Goal: Ask a question: Seek information or help from site administrators or community

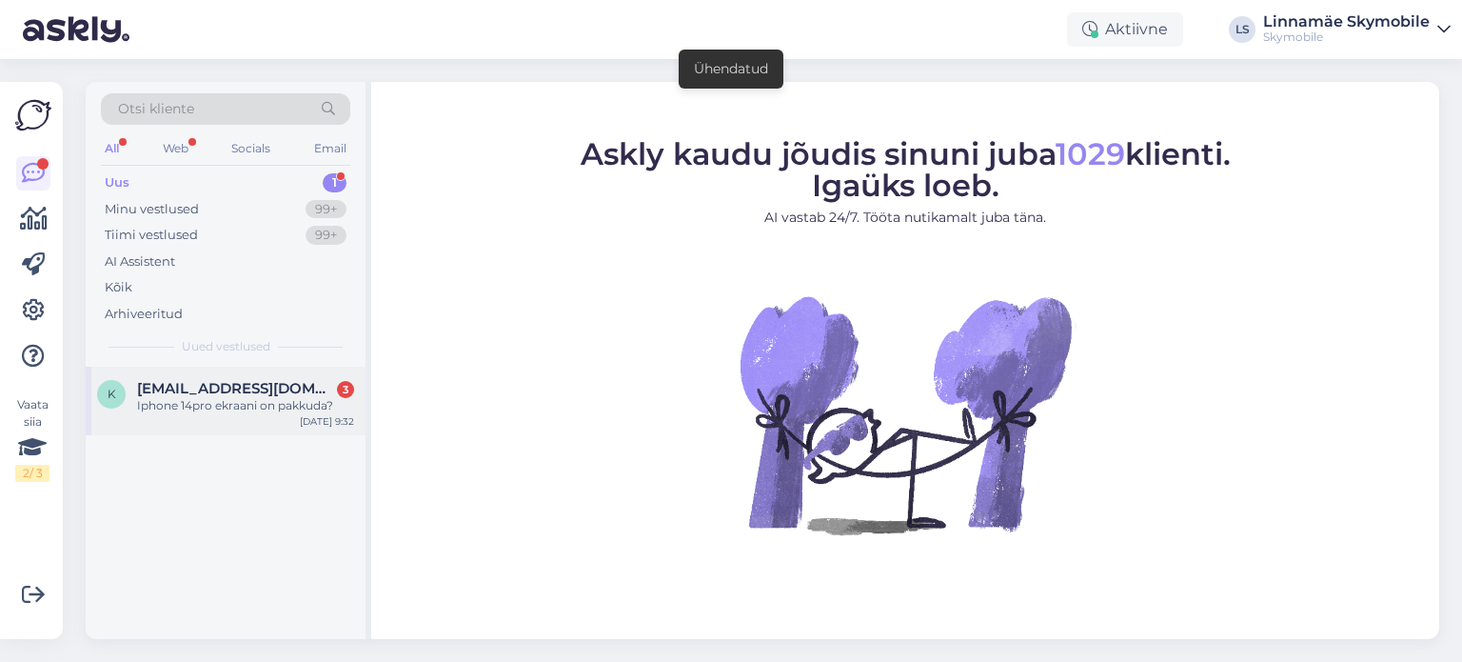
click at [253, 399] on div "Iphone 14pro ekraani on pakkuda?" at bounding box center [245, 405] width 217 height 17
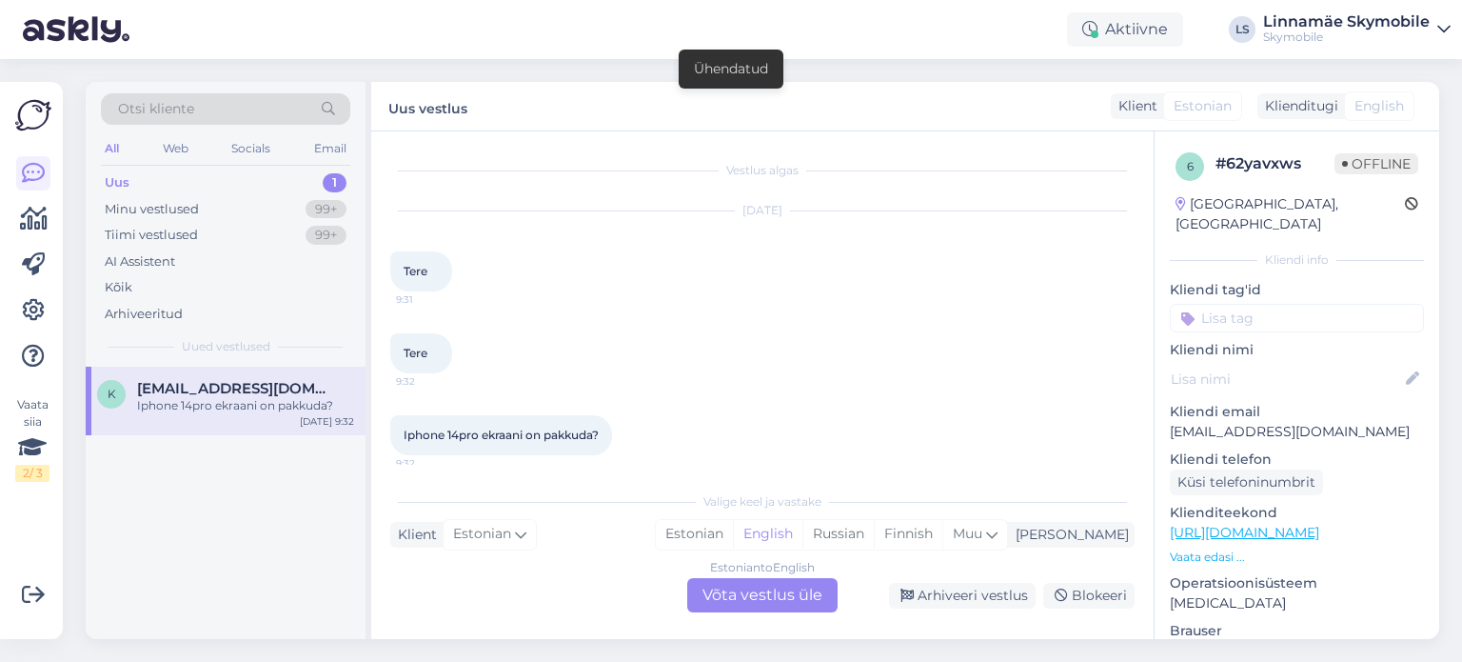
scroll to position [11, 0]
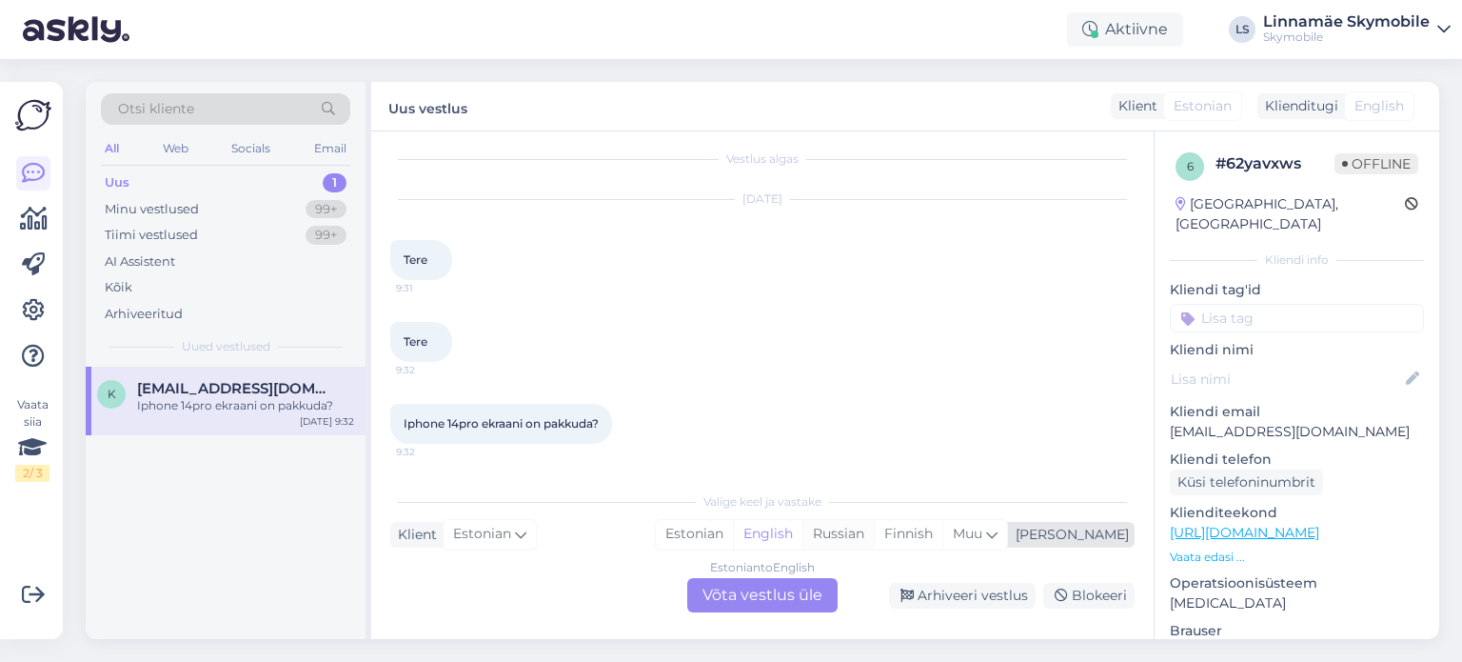
click at [874, 542] on div "Russian" at bounding box center [837, 534] width 71 height 29
click at [770, 594] on div "Estonian to Russian Võta vestlus üle" at bounding box center [762, 595] width 150 height 34
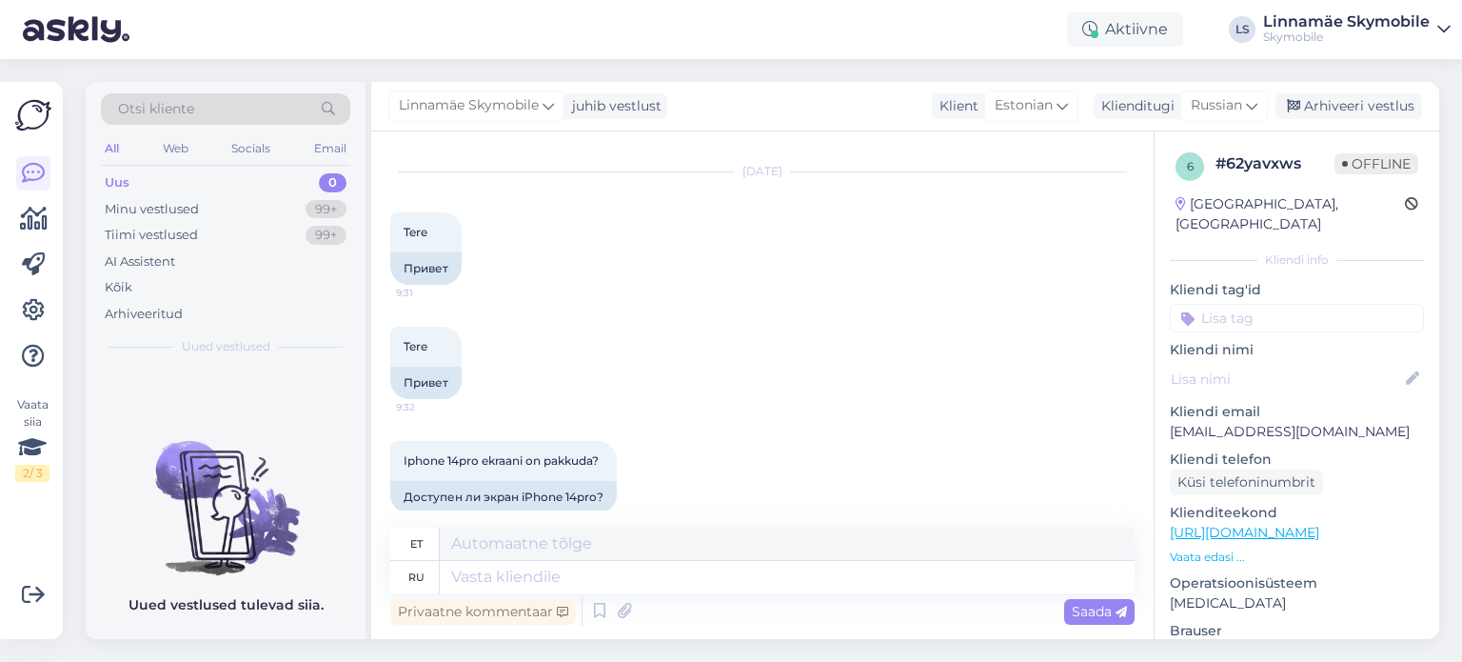
scroll to position [62, 0]
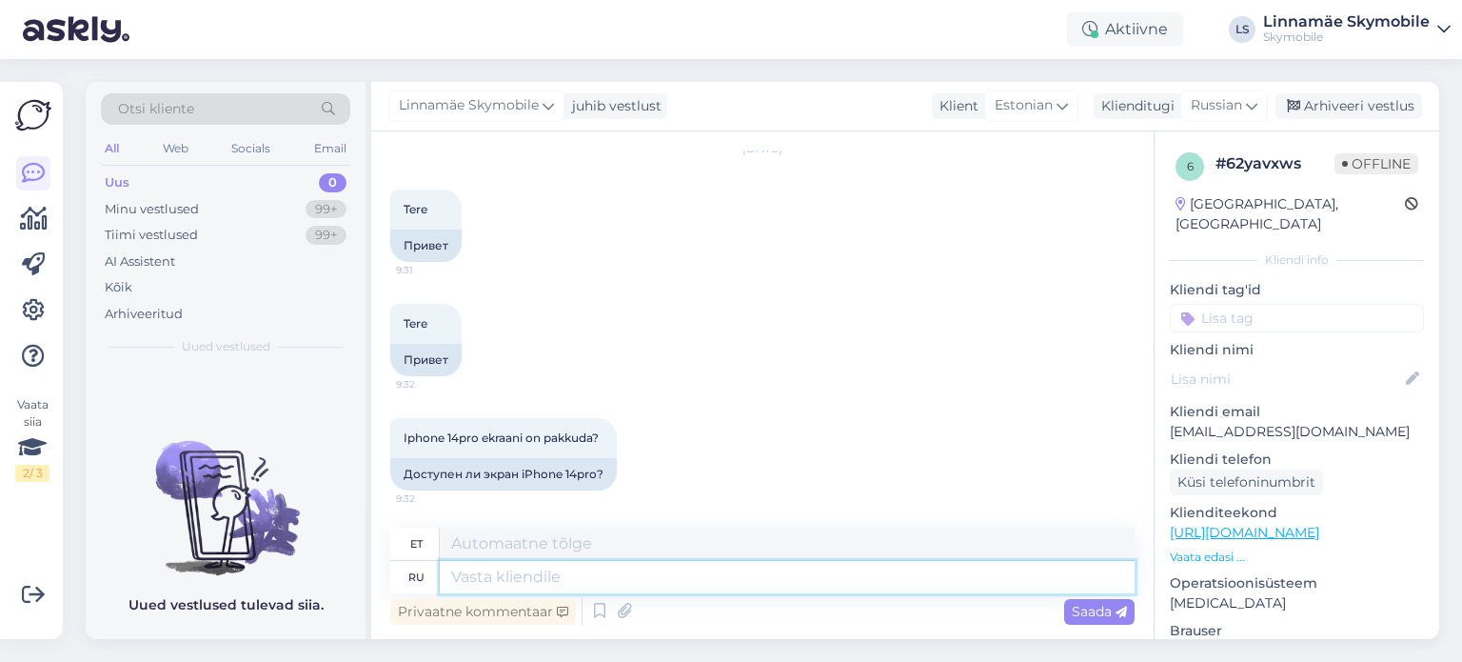
click at [482, 585] on textarea at bounding box center [787, 577] width 695 height 32
type textarea "L"
type textarea "Д"
type textarea "D"
type textarea "Здравствуйте."
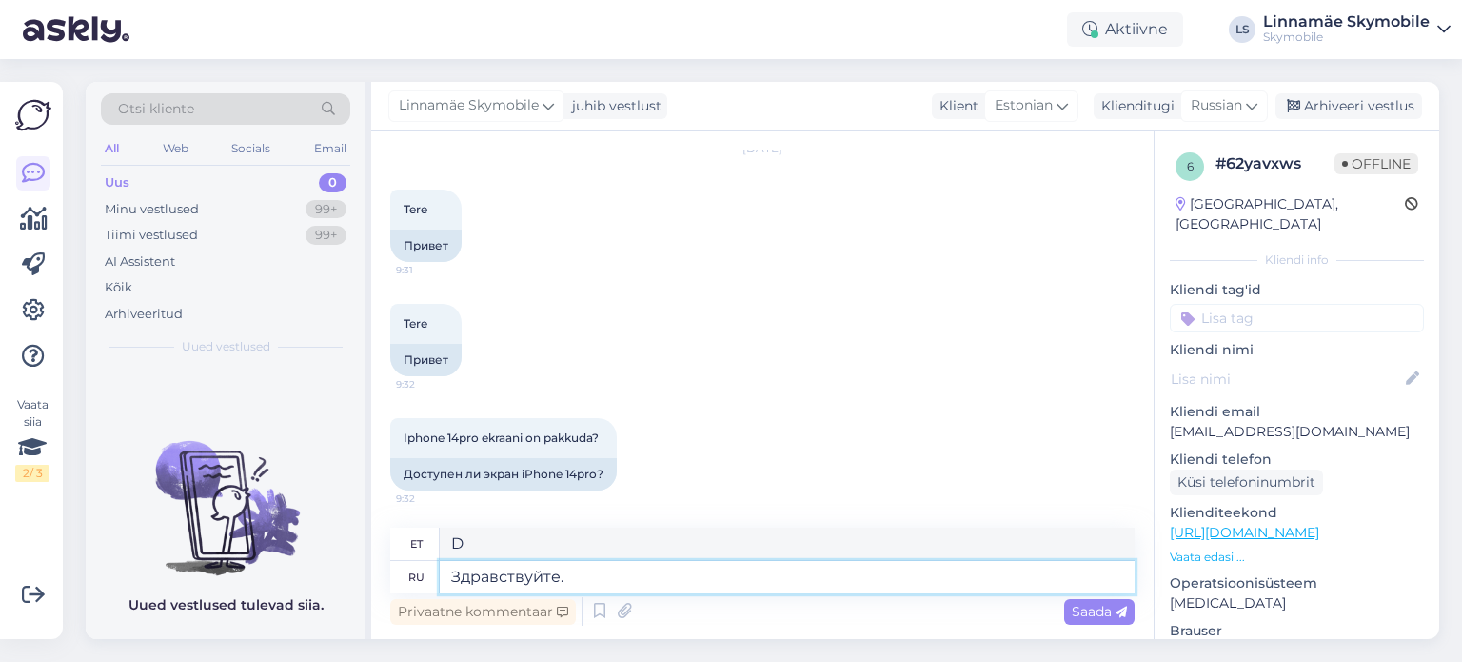
type textarea "Tere."
type textarea "Здравствуйте. Оригинальны"
type textarea "Tere. Originaal."
type textarea "Здравствуйте. Оригинальный экран"
type textarea "Tere. Algne ekraan"
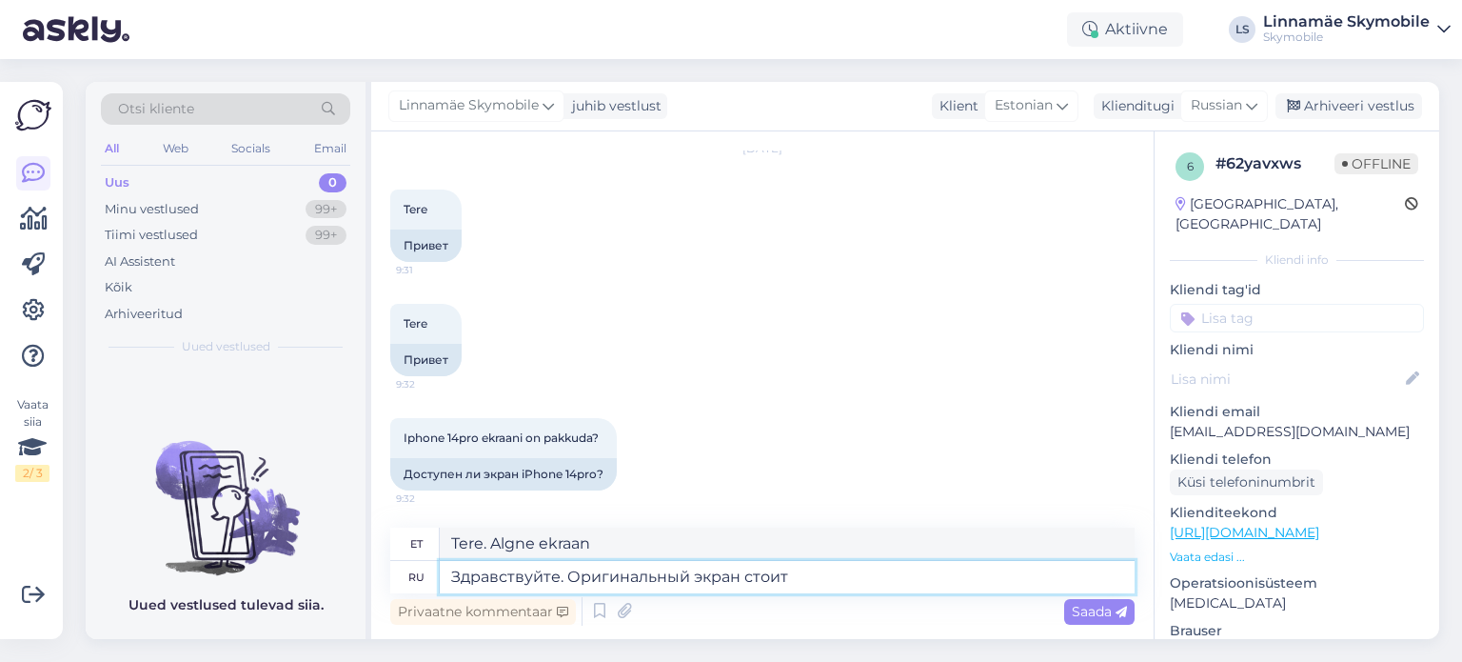
type textarea "Здравствуйте. Оригинальный экран стоит"
type textarea "Tere. Originaalekraan on seda väärt."
type textarea "Здравствуйте. Оригинальный экран стоит 253"
type textarea "Tere. Originaal ekraan maksab 253."
type textarea "Здравствуйте. Оригинальный экран стоит 253 евро"
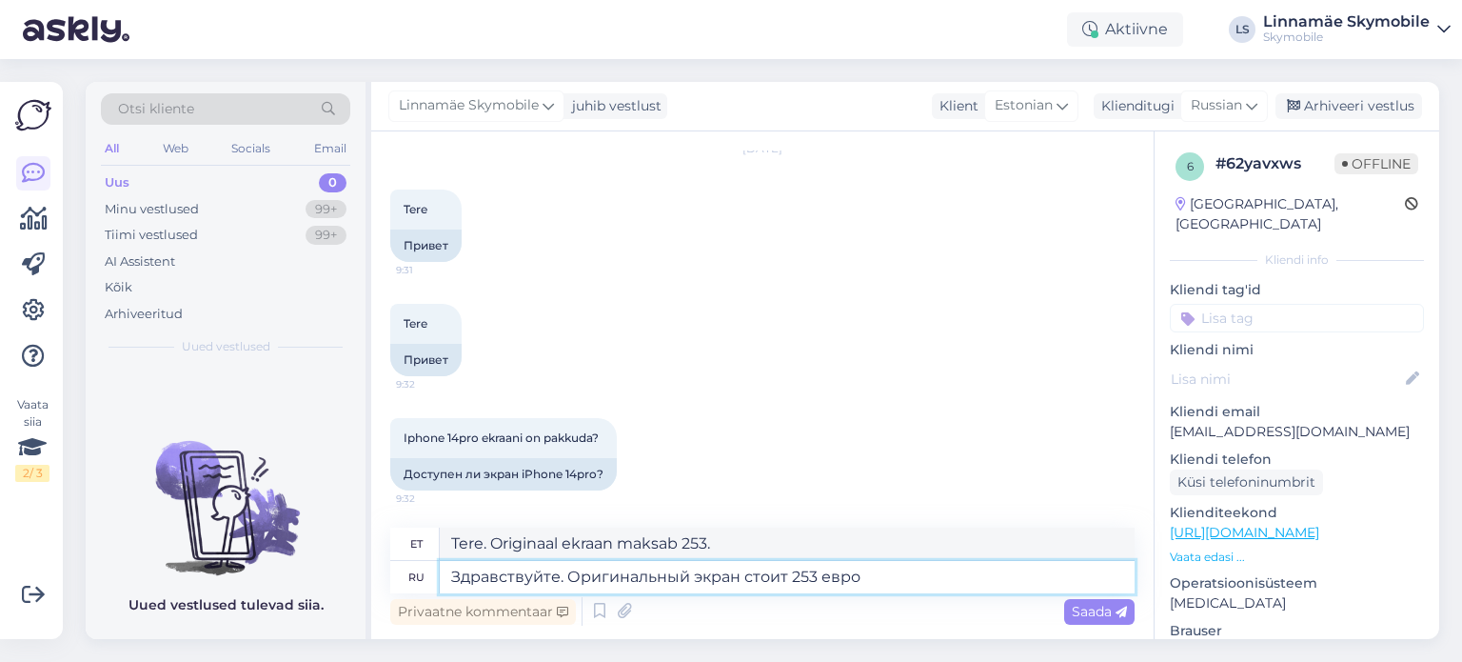
type textarea "Tere. Originaal ekraan maksab 253 eurot."
type textarea "Здравствуйте. Оригинальный экран стоит 253 евро, аналог"
type textarea "Tere. Originaalekraan maksab 253 eurot, analoogekraan..."
type textarea "Здравствуйте. Оригинальный экран стоит 253 евро, аналог стоит"
type textarea "Tere. Originaalekraan maksab 253 eurot, analoogekraan maksab"
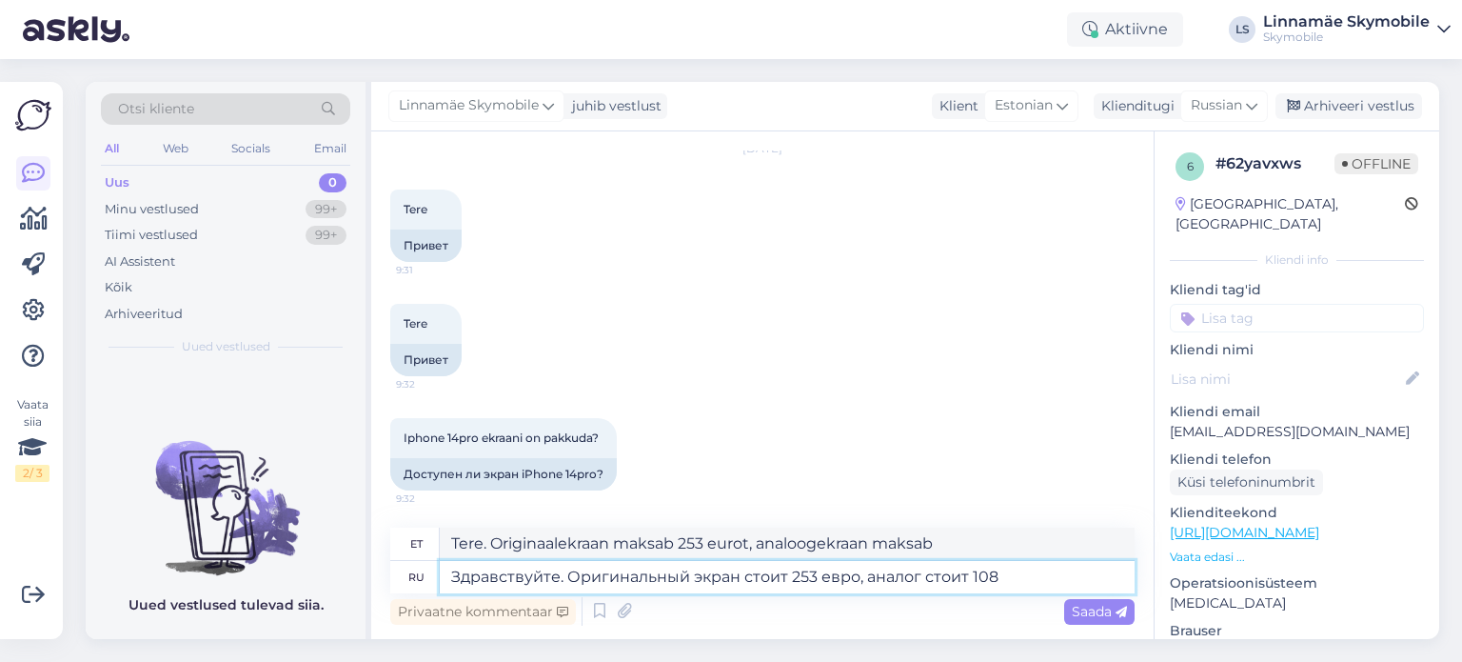
type textarea "Здравствуйте. Оригинальный экран стоит 253 евро, аналог стоит 10"
type textarea "Tere. Originaalekraan maksab 253 eurot, analoogekraan 108."
type textarea "Здравствуйте. Оригинальный экран стоит 253 евро, аналог стоит 109"
type textarea "Tere. Originaalekraan maksab 253 eurot, analoogekraan 109."
type textarea "Здравствуйте. Оригинальный экран стоит 253 евро, аналог стоит 109 евро."
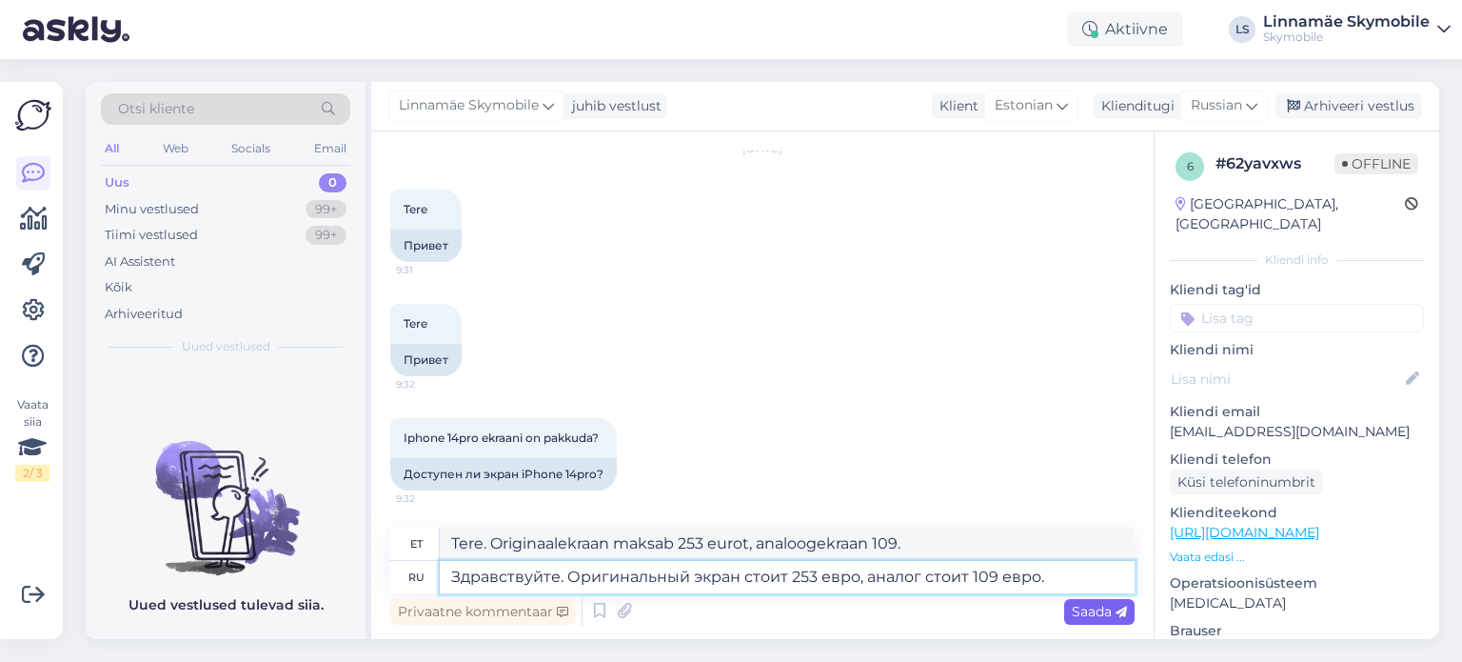
type textarea "Tere. Originaalekraan maksab 253 eurot, analoogekraan 109 eurot."
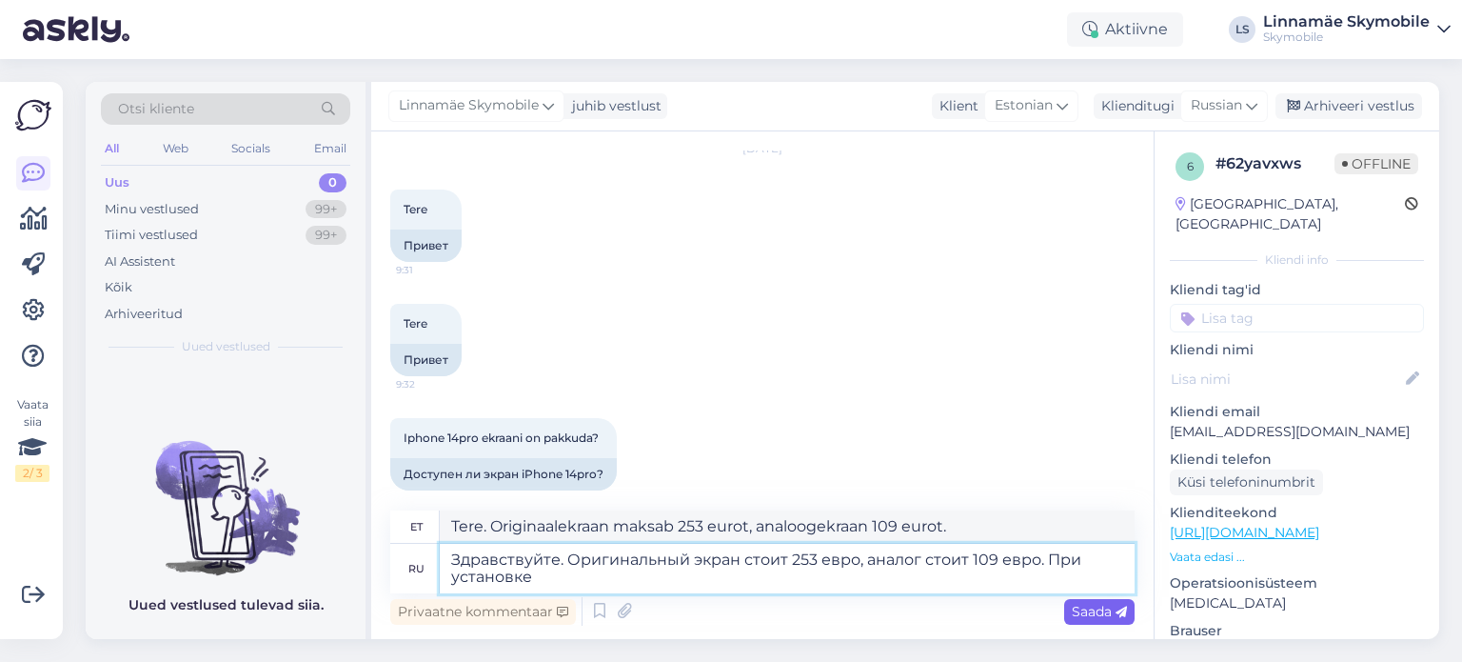
type textarea "Здравствуйте. Оригинальный экран стоит 253 евро, аналог стоит 109 евро. При уст…"
type textarea "Tere. Originaalekraan maksab 253 eurot, analoogekraan 109 eurot. Paigaldamisel"
type textarea "Здравствуйте. Оригинальный экран стоит 253 евро, аналог стоит 109 евро. При уст…"
type textarea "Tere. Originaal ekraan maksab 253 eurot, analoog 109 eurot. Analoogekraani paig…"
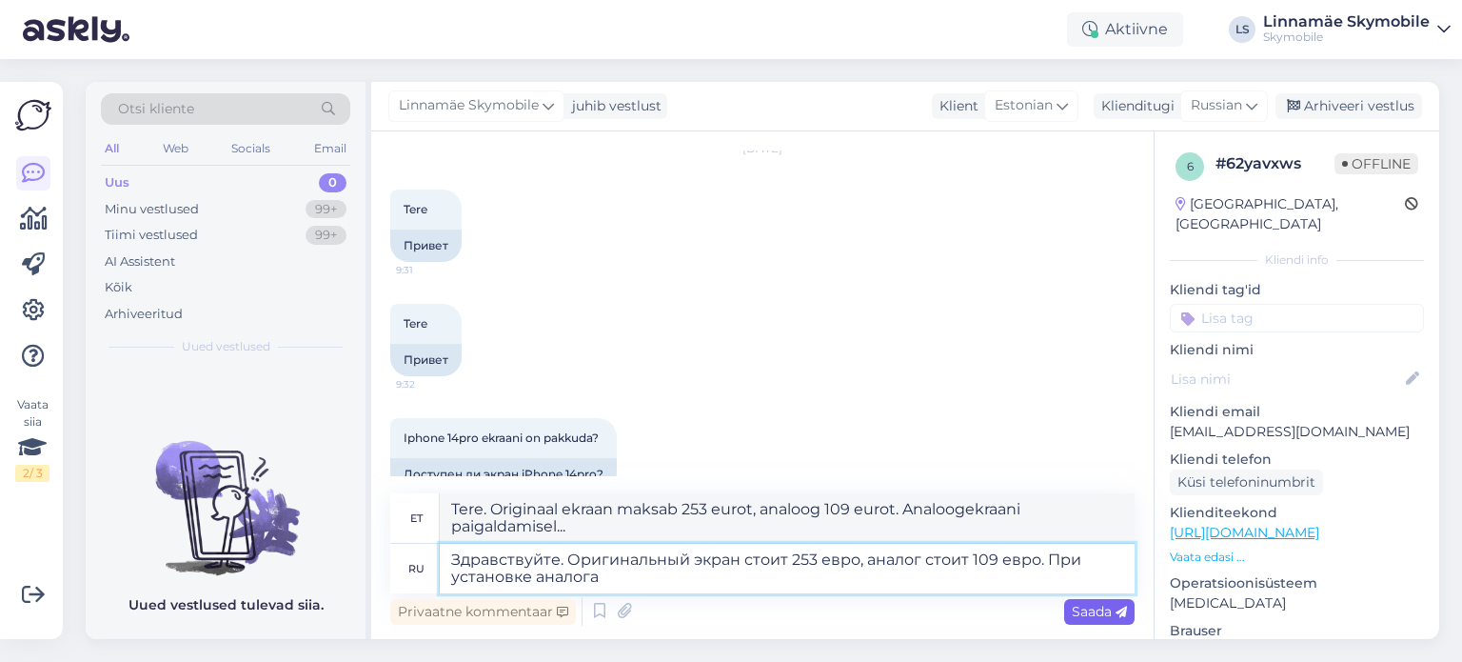
type textarea "Здравствуйте. Оригинальный экран стоит 253 евро, аналог стоит 109 евро. При уст…"
type textarea "Tere. Originaalekraan maksab 253 eurot, analoogekraan 109 eurot. Analoogekraani…"
type textarea "Здравствуйте. Оригинальный экран стоит 253 евро, аналог стоит 109 евро. При уст…"
type textarea "Tere. Originaalekraan maksab 253 eurot, analoogekraan 109 eurot. Analoogekraani…"
type textarea "Здравствуйте. Оригинальный экран стоит 253 евро, аналог стоит 109 евро. При уст…"
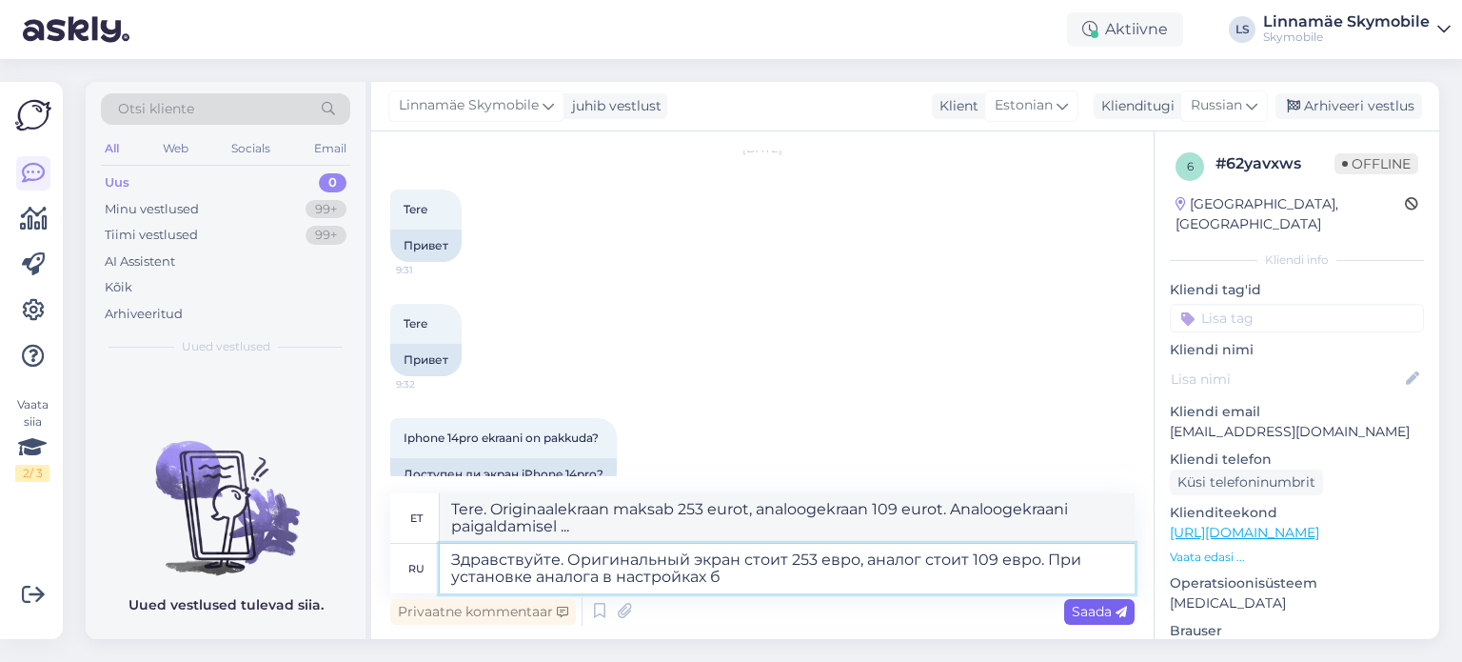
type textarea "Tere. Originaalekraan maksab 253 eurot, analoogekraan 109 eurot. Analoogekraani…"
type textarea "Здравствуйте. Оригинальный экран стоит 253 евро, аналог стоит 109 евро. При уст…"
type textarea "Tere. Originaalekraan maksab 253 eurot, analoogekraan 109 eurot. Analoogekraani…"
type textarea "Здравствуйте. Оригинальный экран стоит 253 евро, аналог стоит 109 евро. При уст…"
type textarea "Tere. Originaalekraan maksab 253 eurot, analoogekraan 109 eurot. Analoogekraani…"
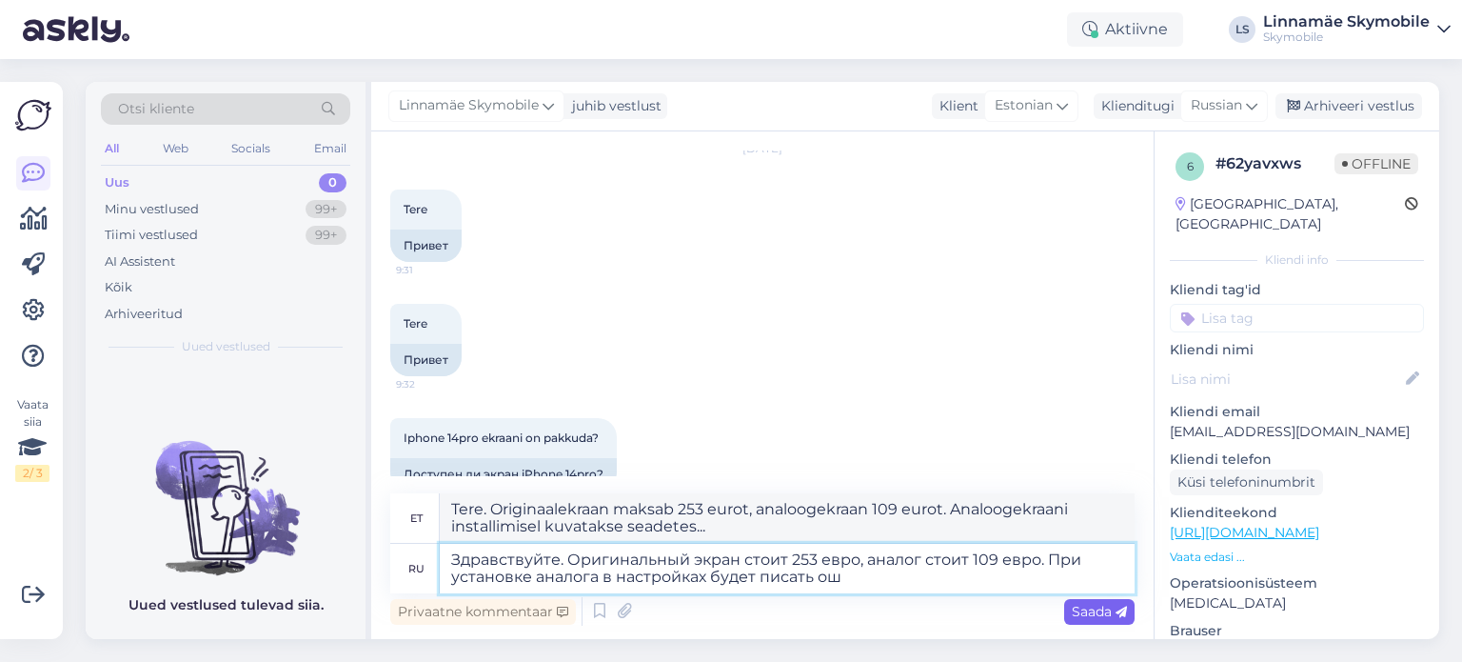
type textarea "Здравствуйте. Оригинальный экран стоит 253 евро, аналог стоит 109 евро. При уст…"
type textarea "Tere. Originaalekraan maksab 253 eurot, analoogekraan 109 eurot. Analoogekraani…"
type textarea "Здравствуйте. Оригинальный экран стоит 253 евро, аналог стоит 109 евро. При уст…"
type textarea "Tere. Originaalekraan maksab 253 eurot, analoog 109 eurot. Analoogekraani insta…"
type textarea "Здравствуйте. Оригинальный экран стоит 253 евро, аналог стоит 109 евро. При уст…"
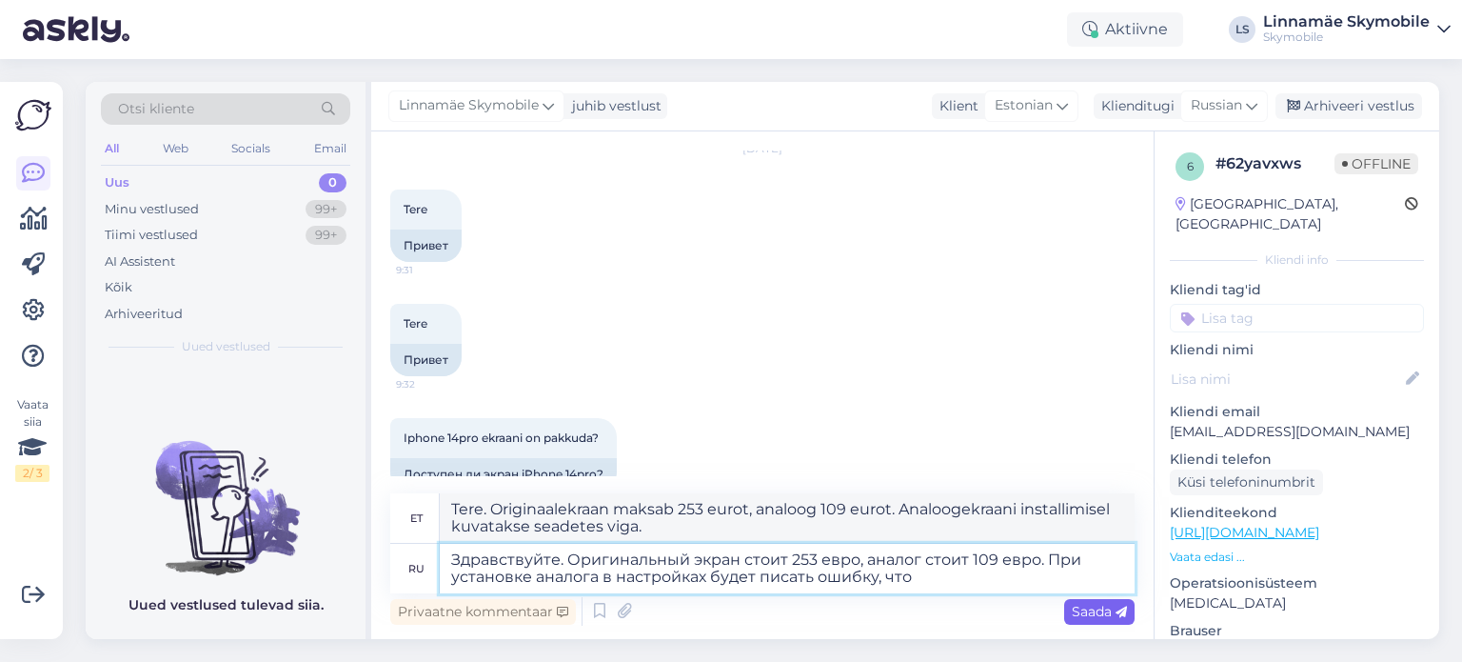
type textarea "Tere. Originaalekraan maksab 253 eurot, analoog 109 eurot. Analoogekraani insta…"
type textarea "Здравствуйте. Оригинальный экран стоит 253 евро, аналог стоит 109 евро. При уст…"
type textarea "Tere. Originaalekraan maksab 253 eurot, analoog 109 eurot. Analoogekraani insta…"
type textarea "Здравствуйте. Оригинальный экран стоит 253 евро, аналог стоит 109 евро. При уст…"
type textarea "Tere. Originaalekraan maksab 253 eurot, analoog 109 eurot. Analoogekraani insta…"
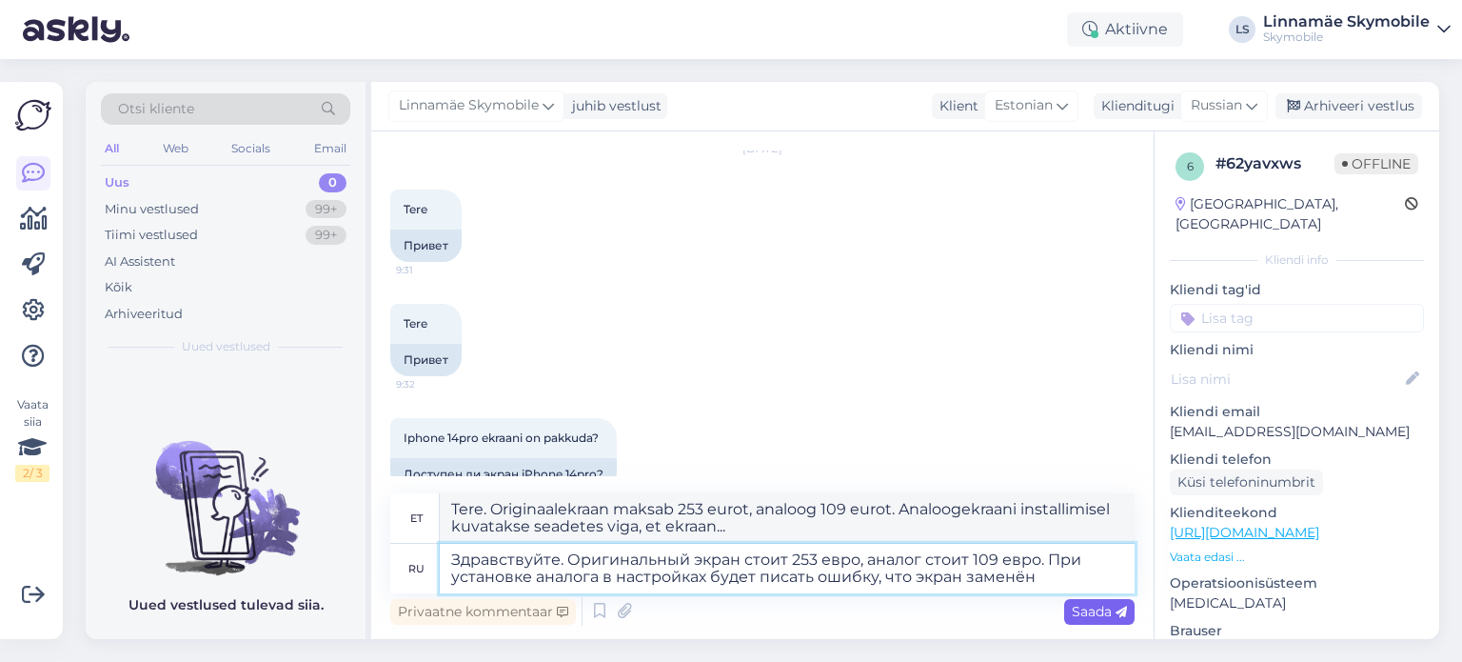
type textarea "Здравствуйте. Оригинальный экран стоит 253 евро, аналог стоит 109 евро. При уст…"
type textarea "Tere. Originaalekraan maksab 253 eurot, analoogekraan 109 eurot. Analoogekraani…"
type textarea "Здравствуйте. Оригинальный экран стоит 253 евро, аналог стоит 109 евро. При уст…"
type textarea "Tere. Originaal ekraan maksab 253 eurot, analoog 109 eurot. Analoogekraani inst…"
type textarea "Здравствуйте. Оригинальный экран стоит 253 евро, аналог стоит 109 евро. При уст…"
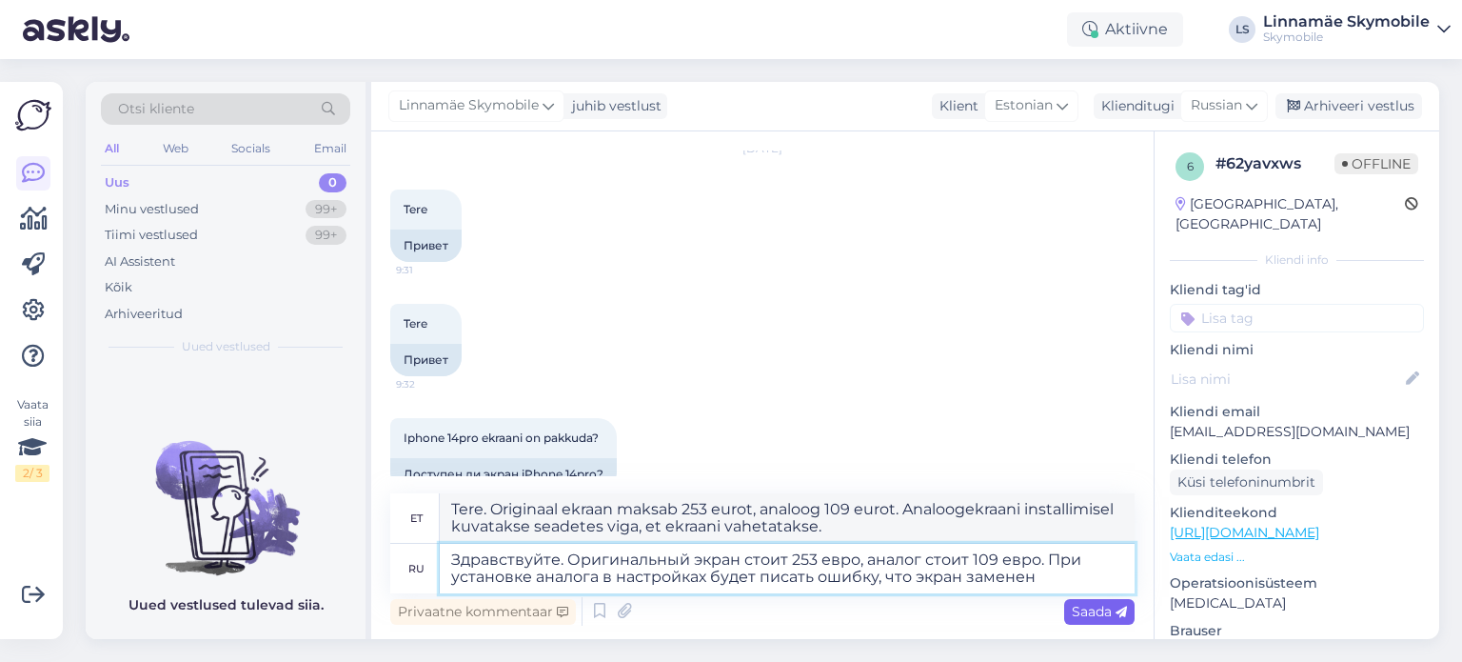
type textarea "Tere. Originaalekraan maksab 253 eurot, analoogekraan 109 eurot. Analoogekraani…"
type textarea "Здравствуйте. Оригинальный экран стоит 253 евро, аналог стоит 109 евро. При уст…"
type textarea "Tere. Originaal ekraan maksab 253 eurot, analoog 109 eurot. Analoogekraani inst…"
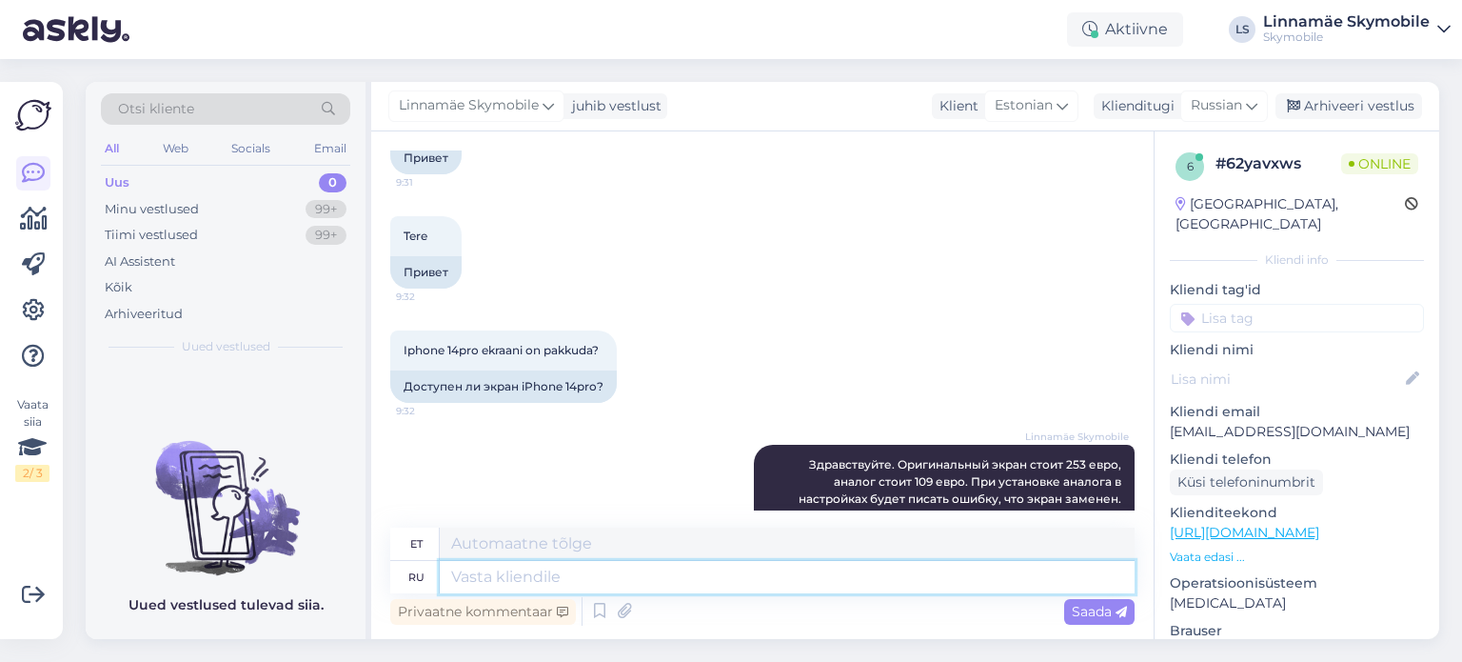
scroll to position [245, 0]
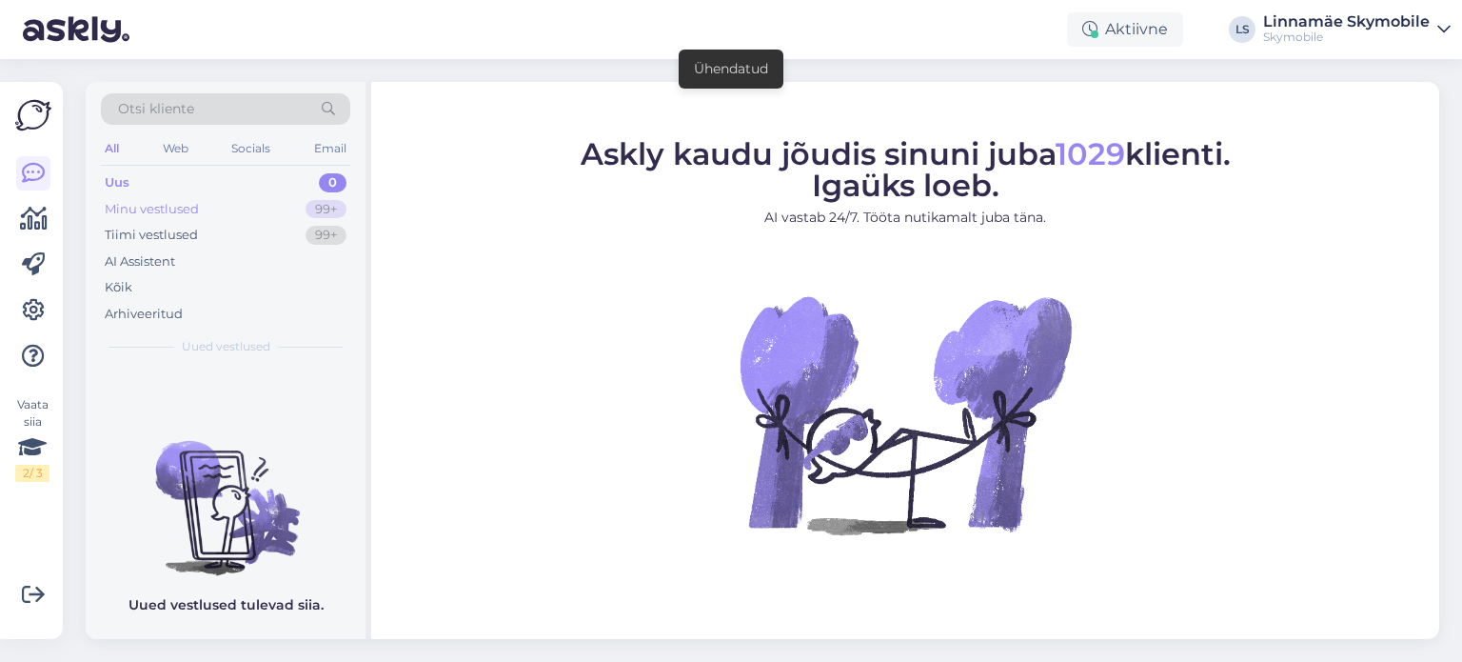
click at [181, 207] on div "Minu vestlused" at bounding box center [152, 209] width 94 height 19
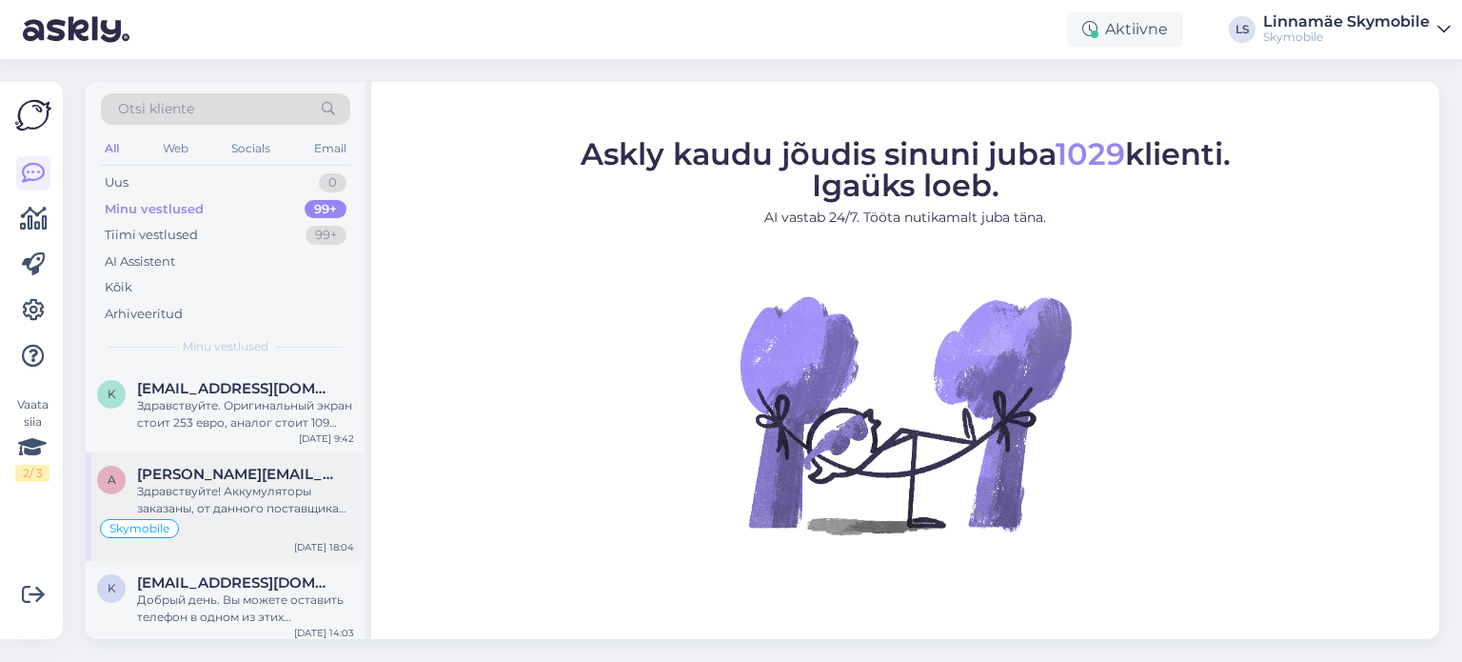
scroll to position [95, 0]
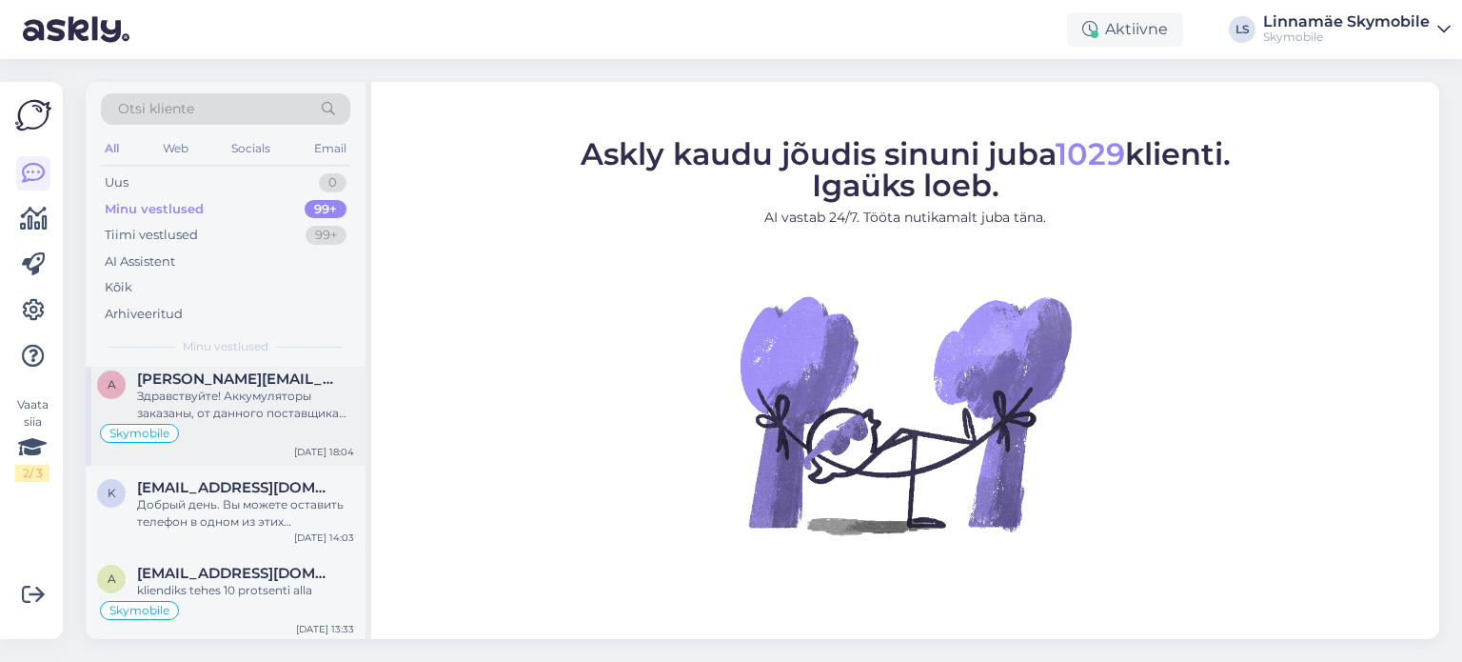
click at [256, 403] on div "Здравствуйте! Аккумуляторы заказаны, от данного поставщика обычно ждать запчаст…" at bounding box center [245, 404] width 217 height 34
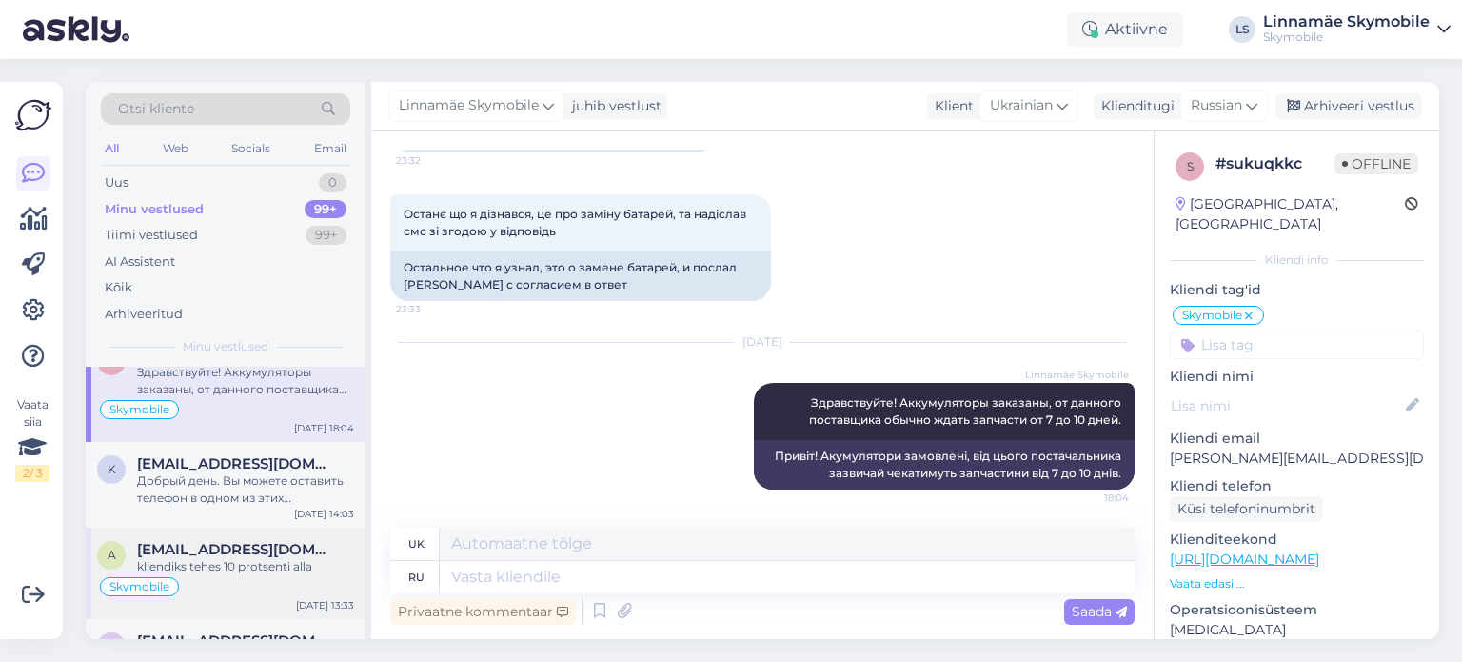
scroll to position [0, 0]
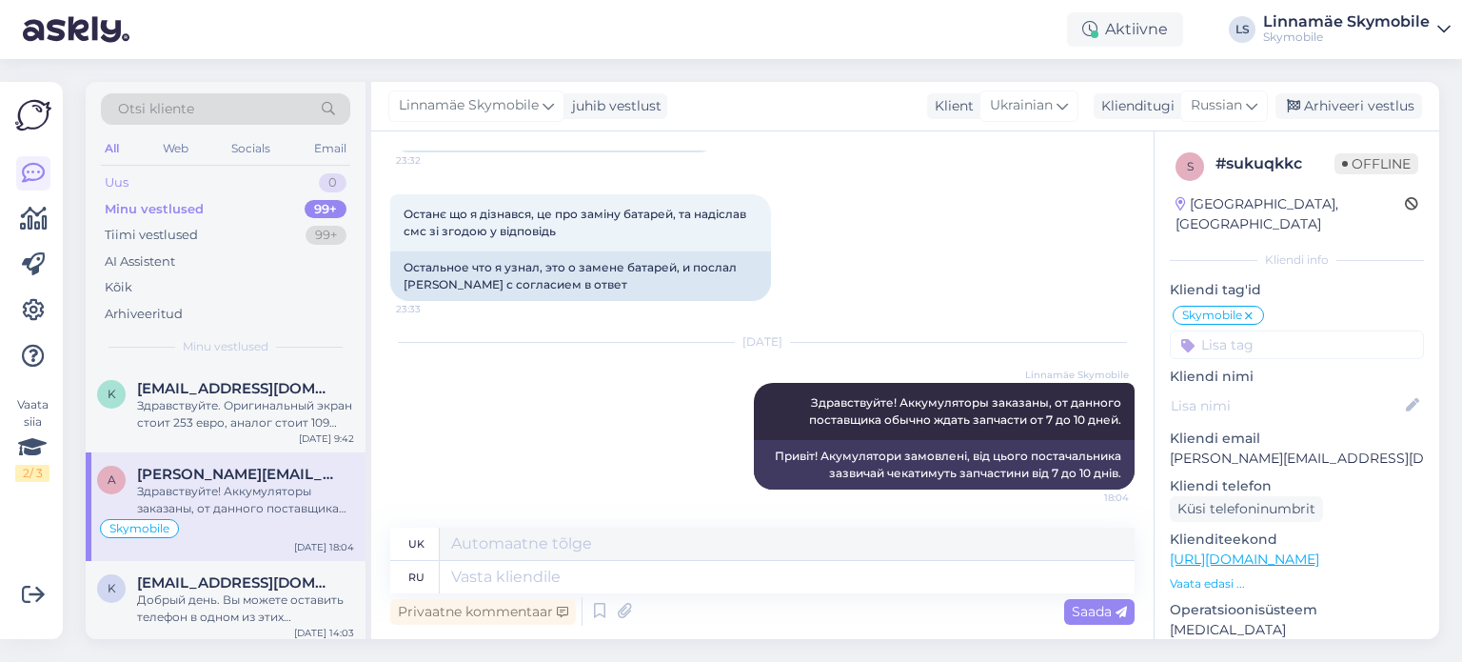
click at [141, 179] on div "Uus 0" at bounding box center [225, 182] width 249 height 27
